Goal: Task Accomplishment & Management: Complete application form

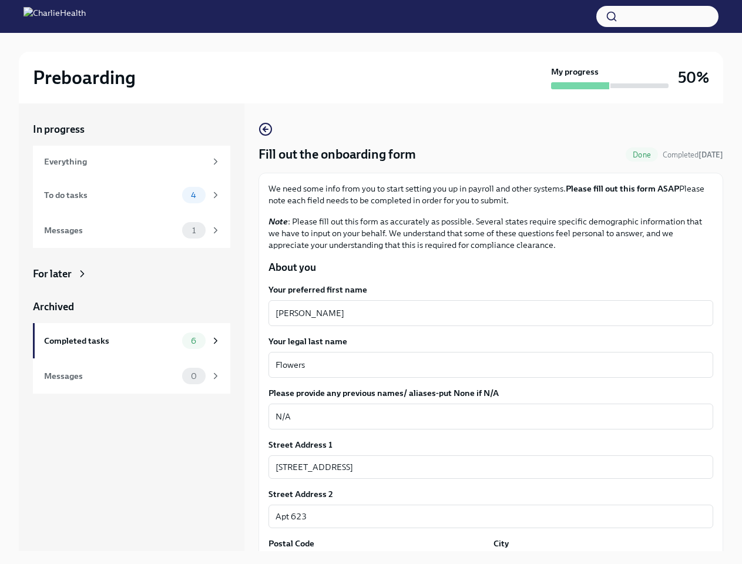
click at [658, 16] on button "button" at bounding box center [658, 16] width 122 height 21
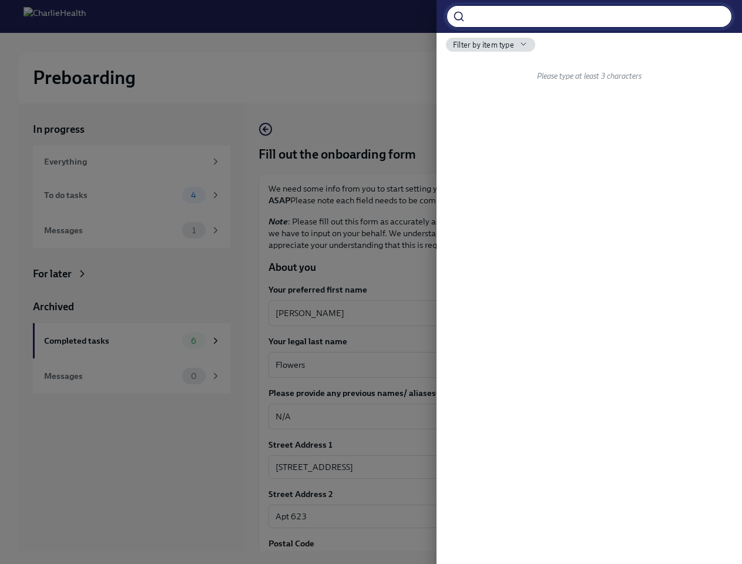
click at [486, 313] on div at bounding box center [371, 282] width 742 height 564
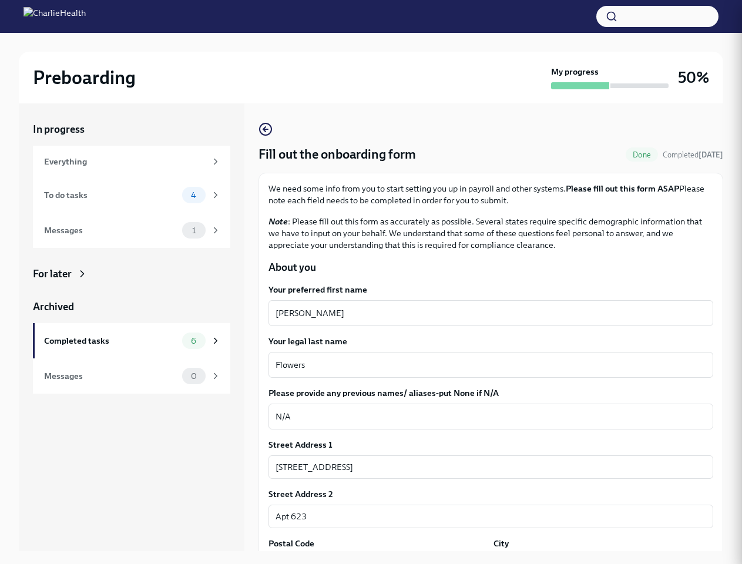
click at [486, 365] on textarea "Flowers" at bounding box center [491, 365] width 431 height 14
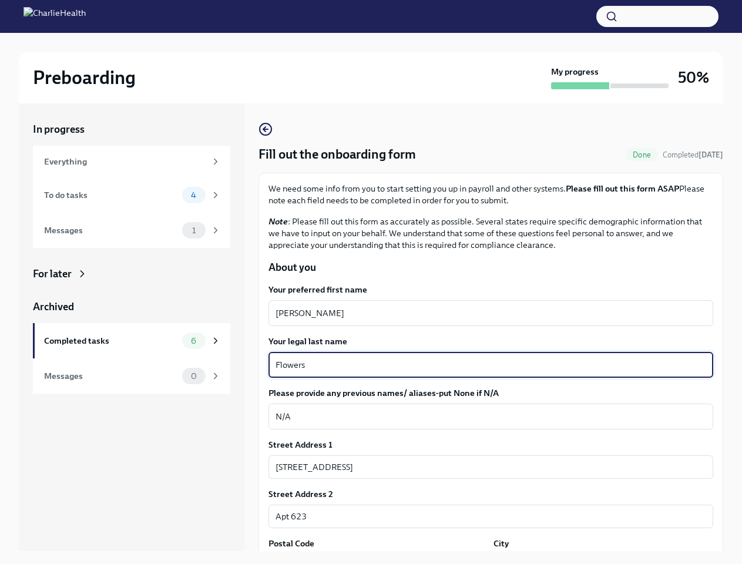
click at [486, 417] on textarea "N/A" at bounding box center [491, 417] width 431 height 14
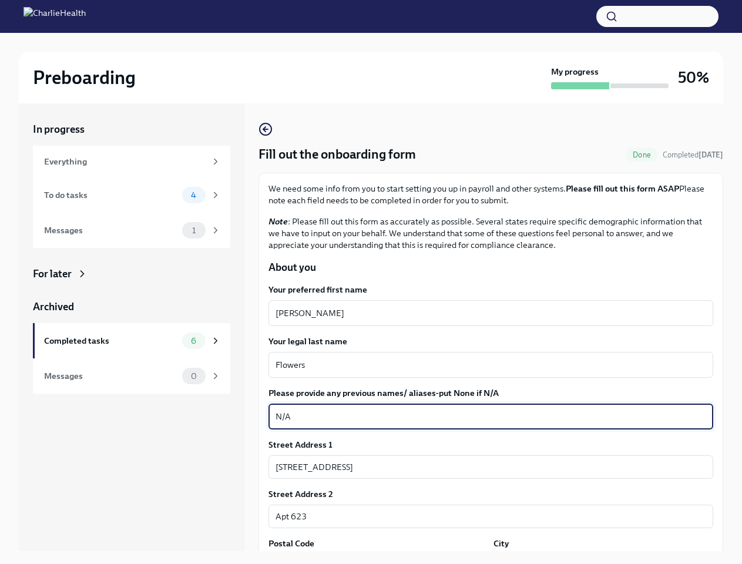
click at [486, 467] on input "[STREET_ADDRESS]" at bounding box center [491, 467] width 445 height 24
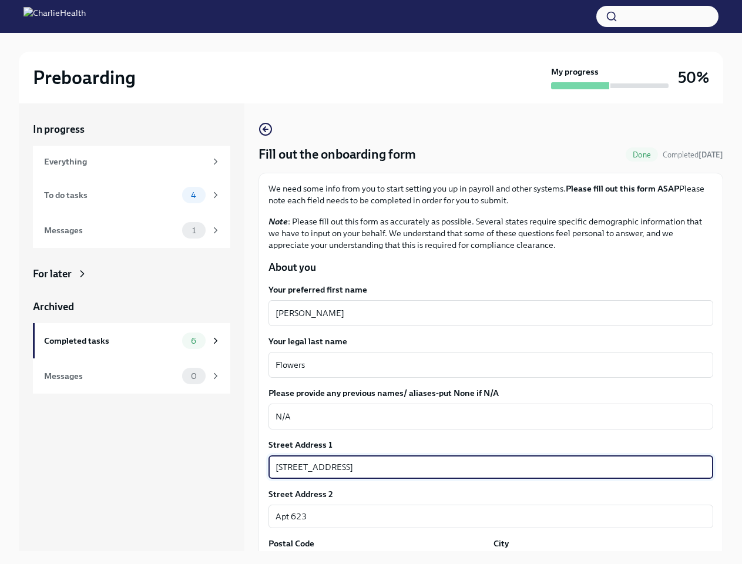
click at [486, 517] on input "Apt 623" at bounding box center [491, 517] width 445 height 24
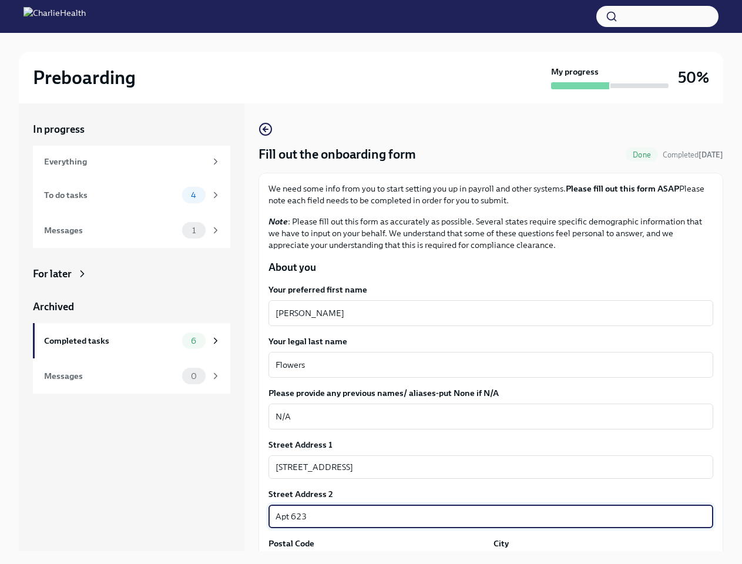
click at [376, 559] on div "In progress Everything To do tasks 4 Messages 1 For later Archived Completed ta…" at bounding box center [371, 336] width 705 height 467
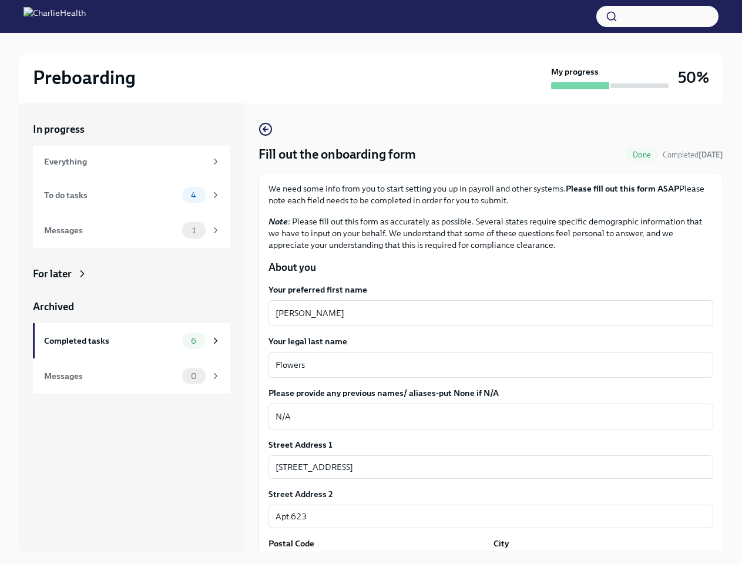
click at [596, 559] on div "In progress Everything To do tasks 4 Messages 1 For later Archived Completed ta…" at bounding box center [371, 336] width 705 height 467
